Goal: Task Accomplishment & Management: Manage account settings

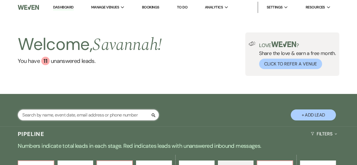
click at [117, 115] on input "text" at bounding box center [88, 115] width 141 height 11
type input "s"
type input "[PERSON_NAME] sc"
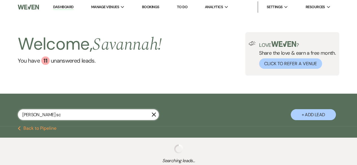
select select "4"
select select "8"
select select "5"
select select "6"
select select "8"
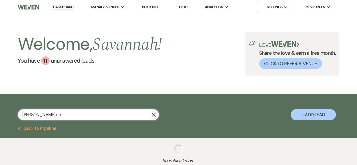
select select "5"
select select "8"
select select "5"
select select "8"
select select "5"
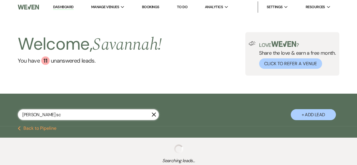
select select "8"
select select "4"
select select "8"
select select "5"
select select "8"
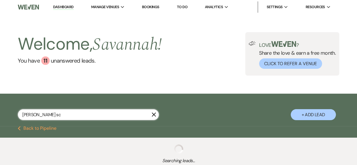
select select "5"
select select "8"
select select "4"
select select "8"
select select "5"
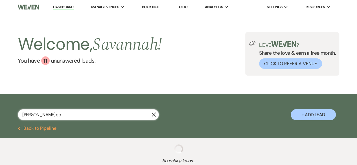
select select "8"
select select "5"
select select "8"
select select "5"
select select "8"
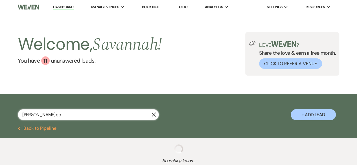
select select "5"
select select "8"
select select "4"
select select "8"
select select "5"
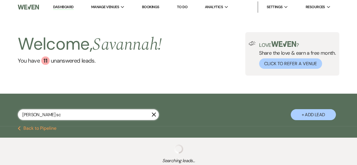
select select "8"
select select "11"
select select "8"
select select "5"
select select "8"
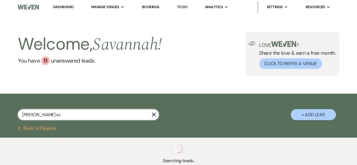
select select "5"
select select "8"
select select "7"
select select "8"
select select "5"
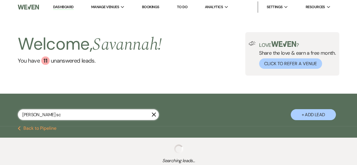
select select "8"
select select "4"
select select "8"
select select "5"
select select "8"
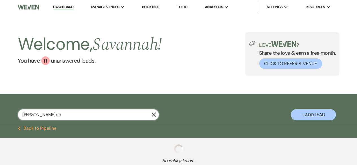
select select "5"
select select "8"
select select "6"
select select "8"
select select "5"
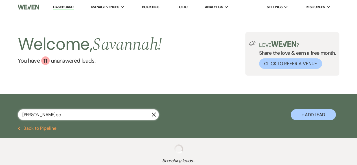
select select "8"
select select "6"
select select "8"
select select "5"
select select "8"
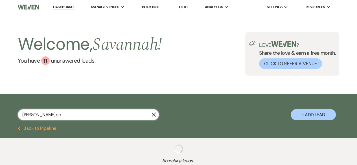
select select "5"
select select "8"
select select "5"
select select "8"
select select "5"
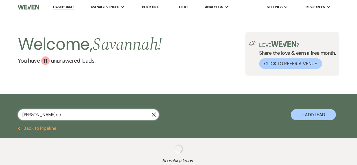
select select "8"
select select "5"
select select "8"
select select "5"
select select "8"
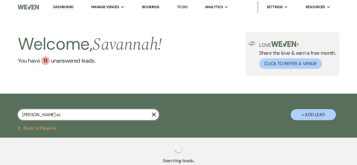
select select "5"
select select "8"
select select "1"
select select "8"
select select "1"
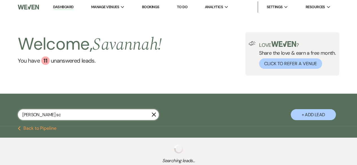
select select "8"
select select "6"
select select "8"
select select "6"
select select "8"
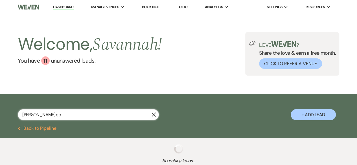
select select "11"
select select "8"
select select "5"
select select "8"
select select "4"
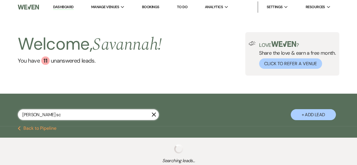
select select "8"
select select "5"
select select "8"
select select "5"
select select "8"
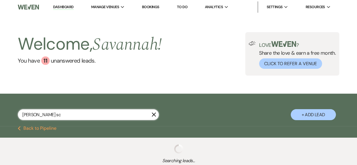
select select "5"
select select "8"
select select "5"
select select "8"
select select "4"
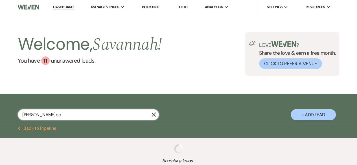
select select "8"
select select "5"
select select "8"
select select "5"
select select "8"
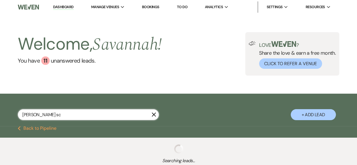
select select "1"
select select "8"
select select "1"
select select "8"
select select "5"
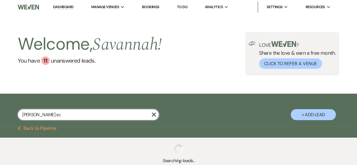
select select "8"
select select "4"
select select "8"
select select "5"
select select "8"
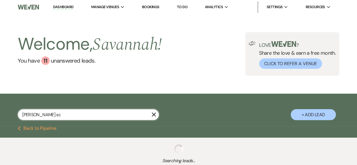
select select "5"
select select "8"
select select "5"
select select "8"
select select "3"
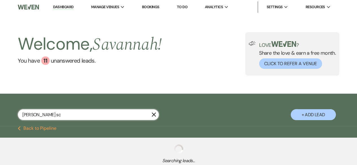
select select "8"
select select "5"
select select "8"
select select "5"
select select "8"
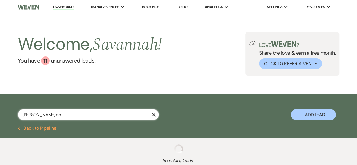
select select "5"
select select "8"
select select "5"
select select "8"
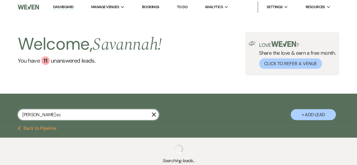
select select "8"
select select "5"
select select "8"
select select "4"
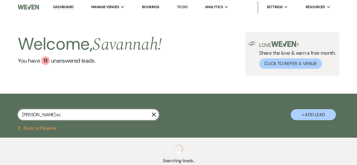
select select "8"
select select "1"
select select "8"
select select "5"
select select "8"
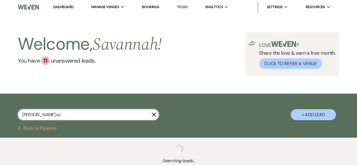
select select "10"
select select "8"
select select "5"
select select "8"
select select "5"
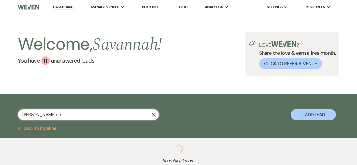
select select "8"
select select "1"
select select "8"
select select "5"
select select "8"
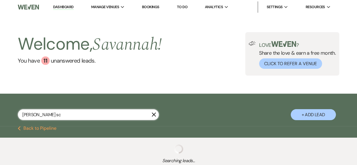
select select "1"
select select "8"
select select "1"
select select "8"
select select "5"
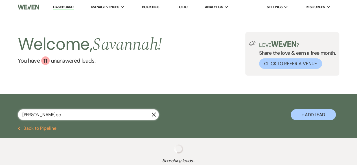
select select "8"
select select "5"
select select "8"
select select "1"
select select "8"
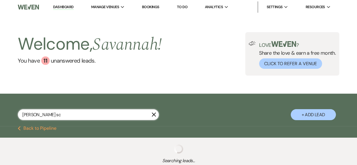
select select "8"
select select "1"
select select "8"
select select "1"
select select "8"
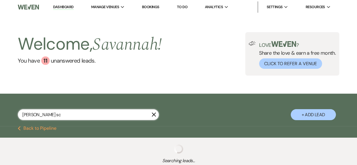
select select "5"
select select "8"
select select "1"
select select "8"
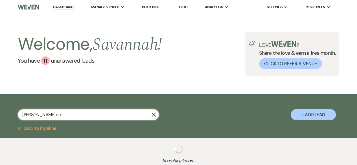
select select "5"
select select "8"
select select "6"
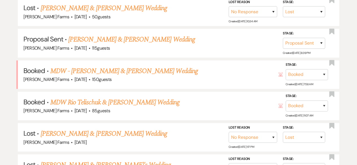
scroll to position [184, 0]
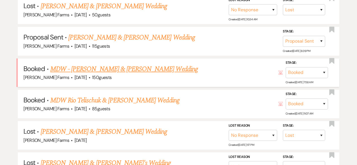
type input "[PERSON_NAME] sc"
click at [151, 69] on link "MDW - [PERSON_NAME] & [PERSON_NAME] Wedding" at bounding box center [124, 69] width 148 height 10
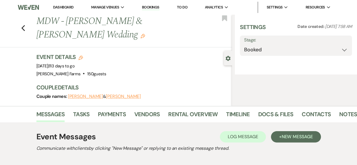
select select "5"
